Goal: Check status: Check status

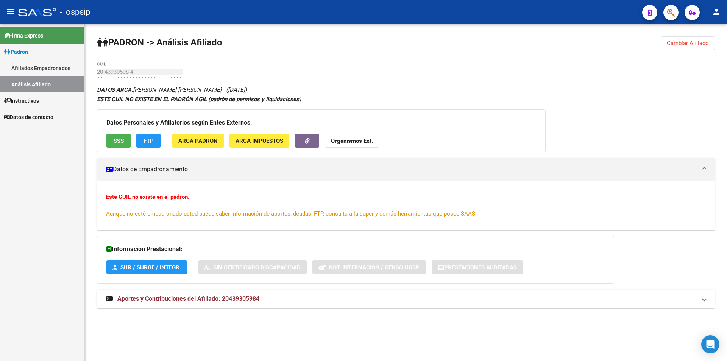
click at [26, 72] on link "Afiliados Empadronados" at bounding box center [42, 68] width 84 height 16
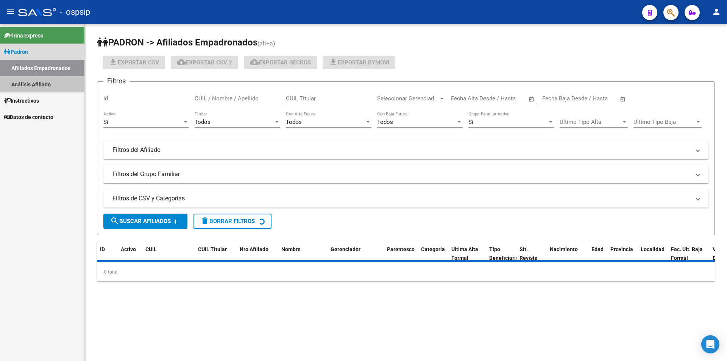
click at [31, 85] on link "Análisis Afiliado" at bounding box center [42, 84] width 84 height 16
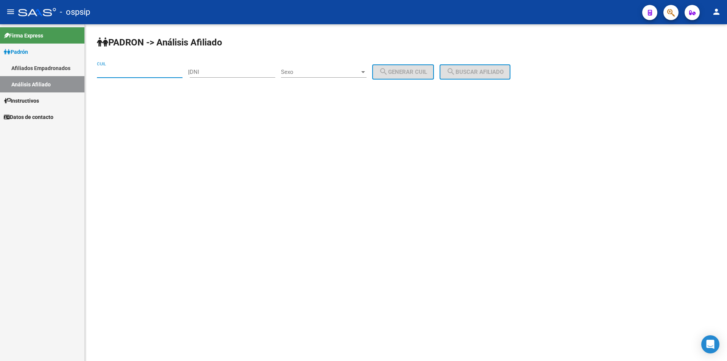
click at [116, 73] on input "CUIL" at bounding box center [140, 72] width 86 height 7
paste input "27-39164642-8"
type input "27-39164642-8"
click at [490, 76] on button "search Buscar afiliado" at bounding box center [475, 71] width 71 height 15
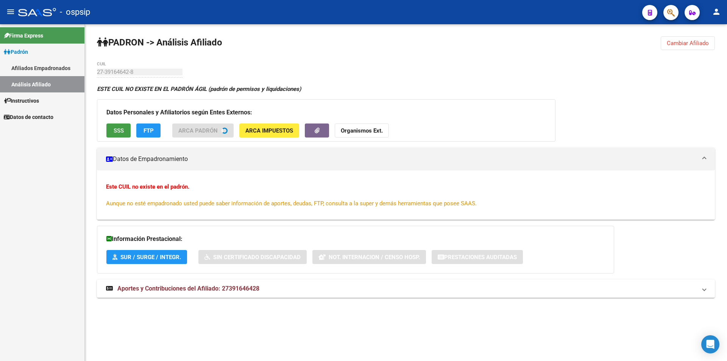
click at [119, 129] on span "SSS" at bounding box center [119, 130] width 10 height 7
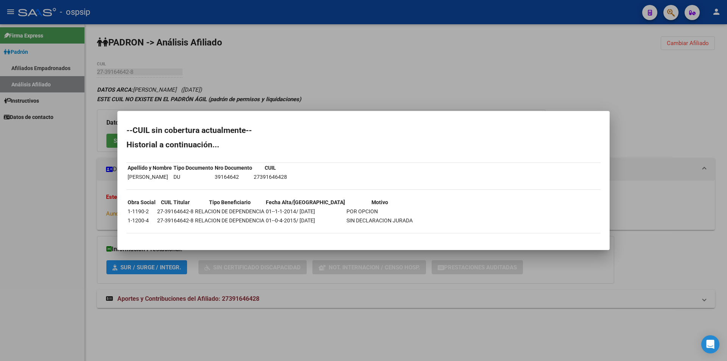
click at [316, 68] on div at bounding box center [363, 180] width 727 height 361
